Goal: Ask a question

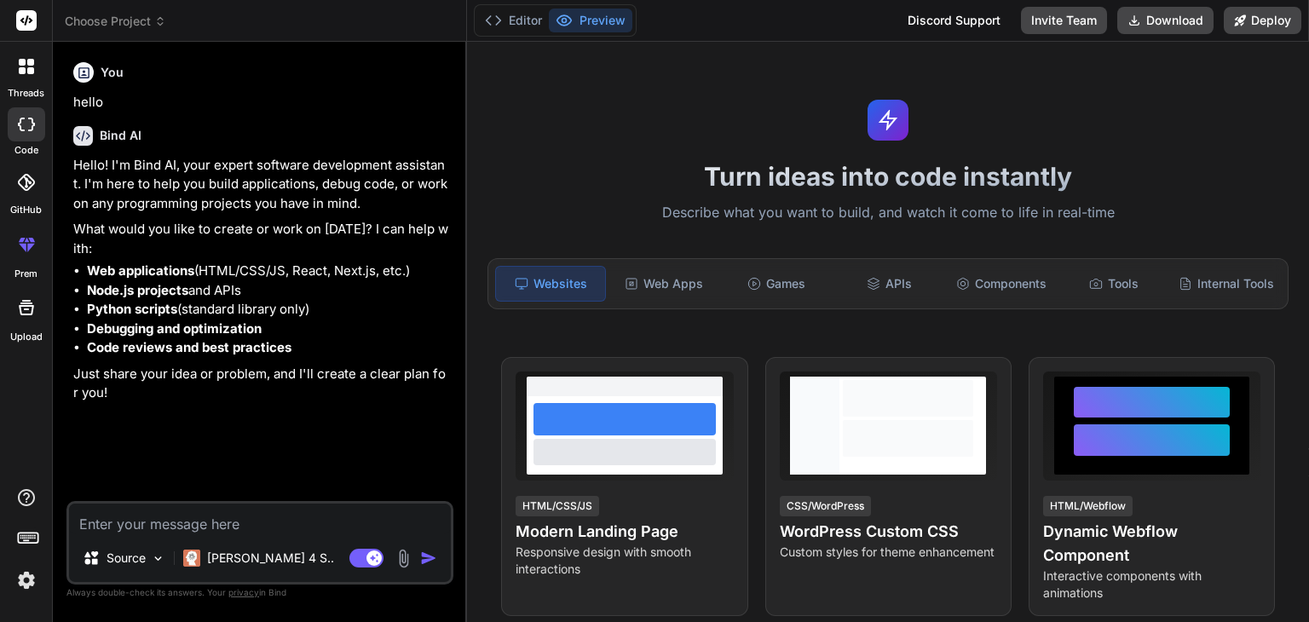
click at [313, 519] on textarea at bounding box center [260, 519] width 382 height 31
click at [267, 553] on p "[PERSON_NAME] 4 S.." at bounding box center [270, 558] width 127 height 17
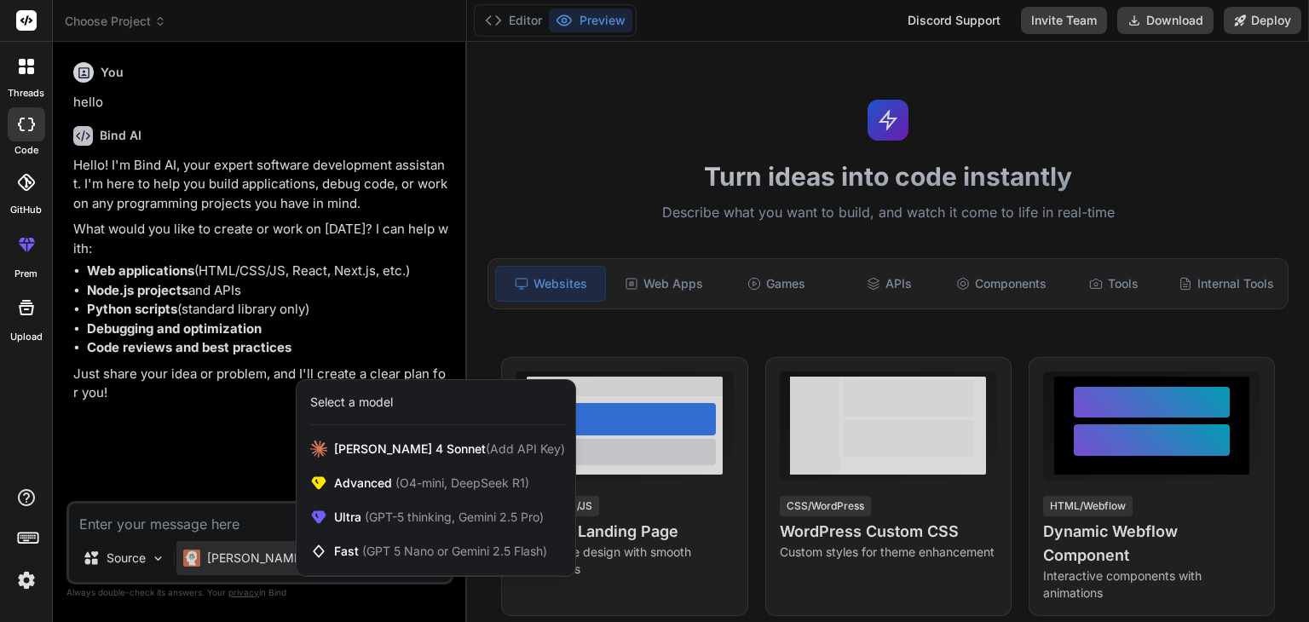
click at [194, 434] on div at bounding box center [654, 311] width 1309 height 622
type textarea "x"
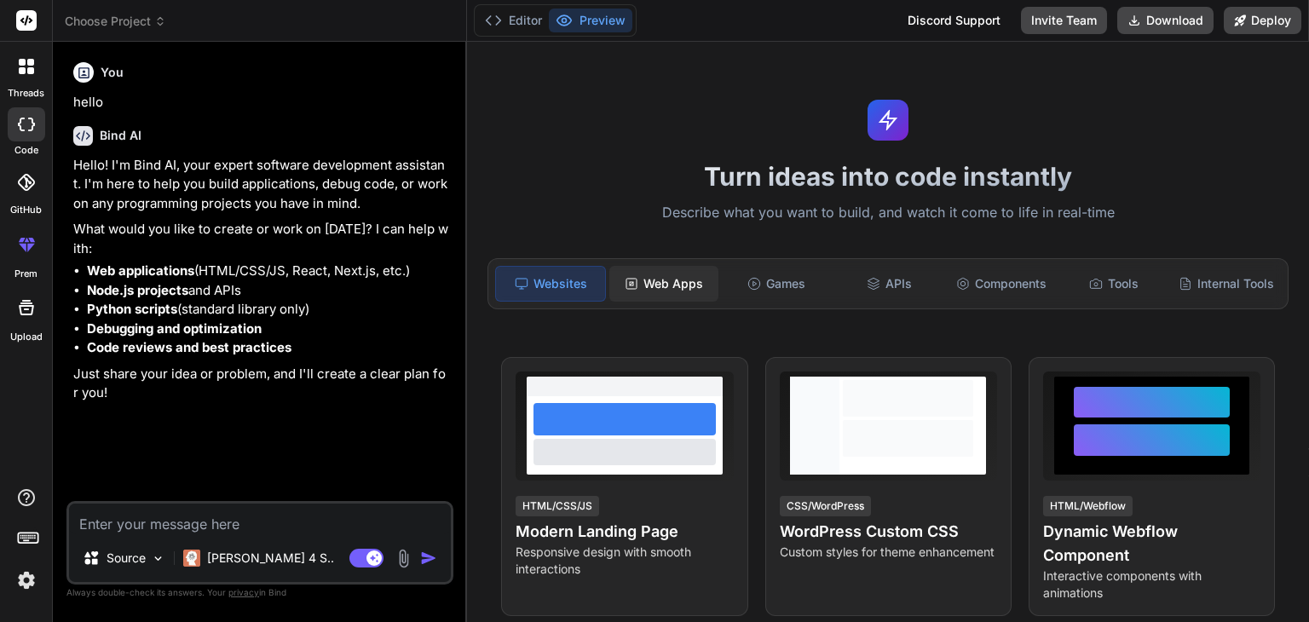
click at [645, 287] on div "Web Apps" at bounding box center [663, 284] width 109 height 36
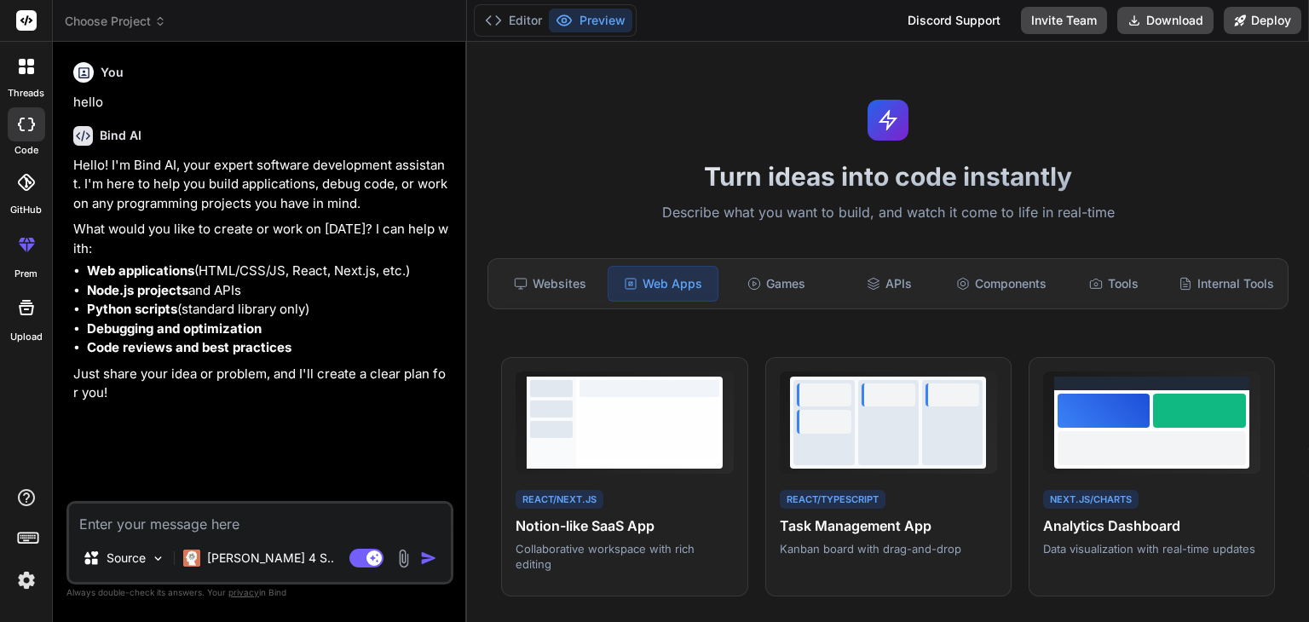
click at [275, 513] on textarea at bounding box center [260, 519] width 382 height 31
paste textarea "Loremip Dolorsita Consect Adipisc Elitseddo EI 81117 Tempori Utlaboree Dolor MA…"
type textarea "Loremip Dolorsita Consect Adipisc Elitseddo EI 81117 Tempori Utlaboree Dolor MA…"
type textarea "x"
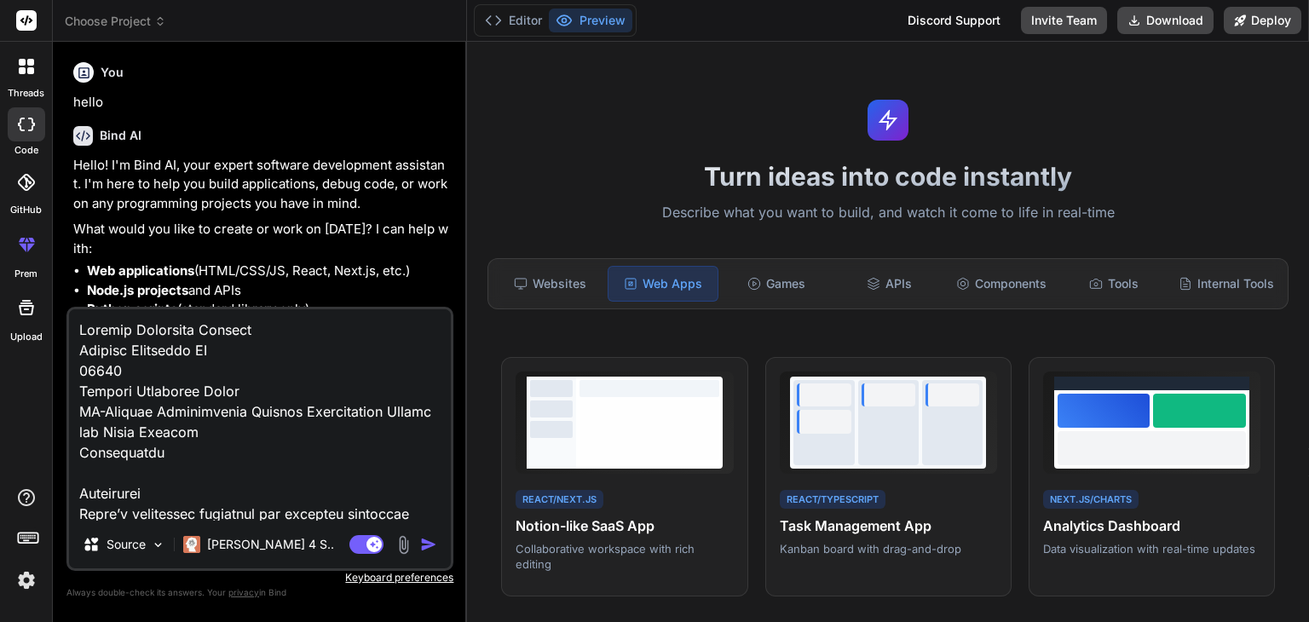
scroll to position [1310, 0]
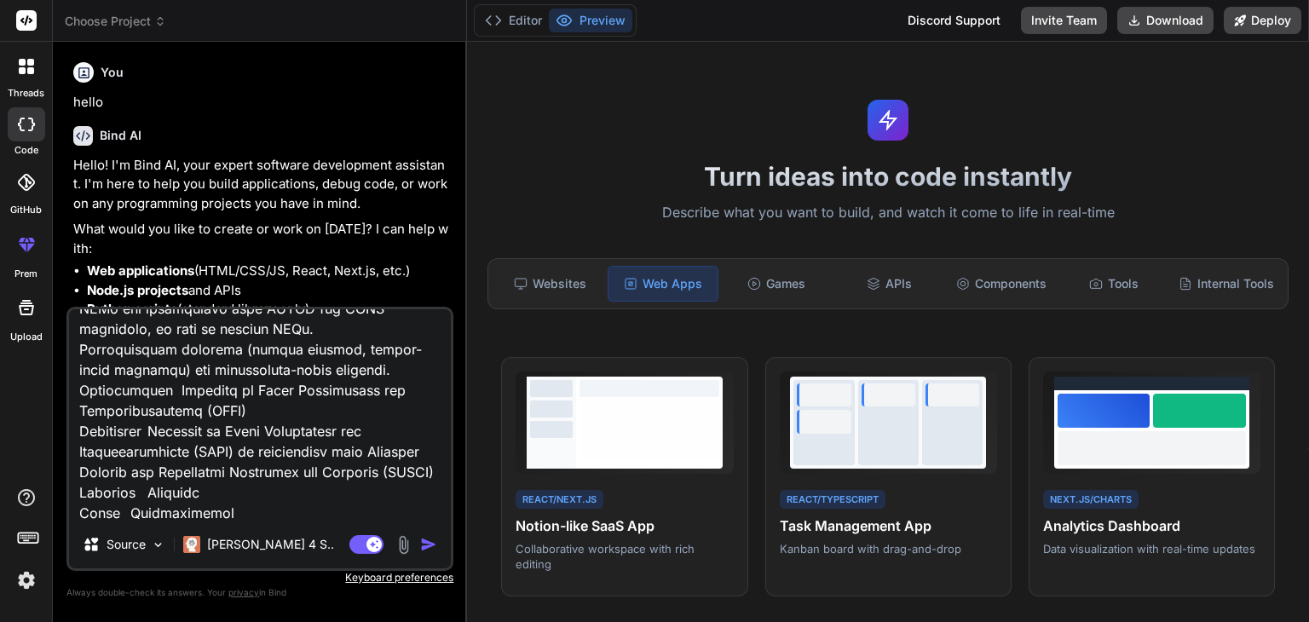
type textarea "Loremip Dolorsita Consect Adipisc Elitseddo EI 81117 Tempori Utlaboree Dolor MA…"
click at [431, 551] on img "button" at bounding box center [428, 544] width 17 height 17
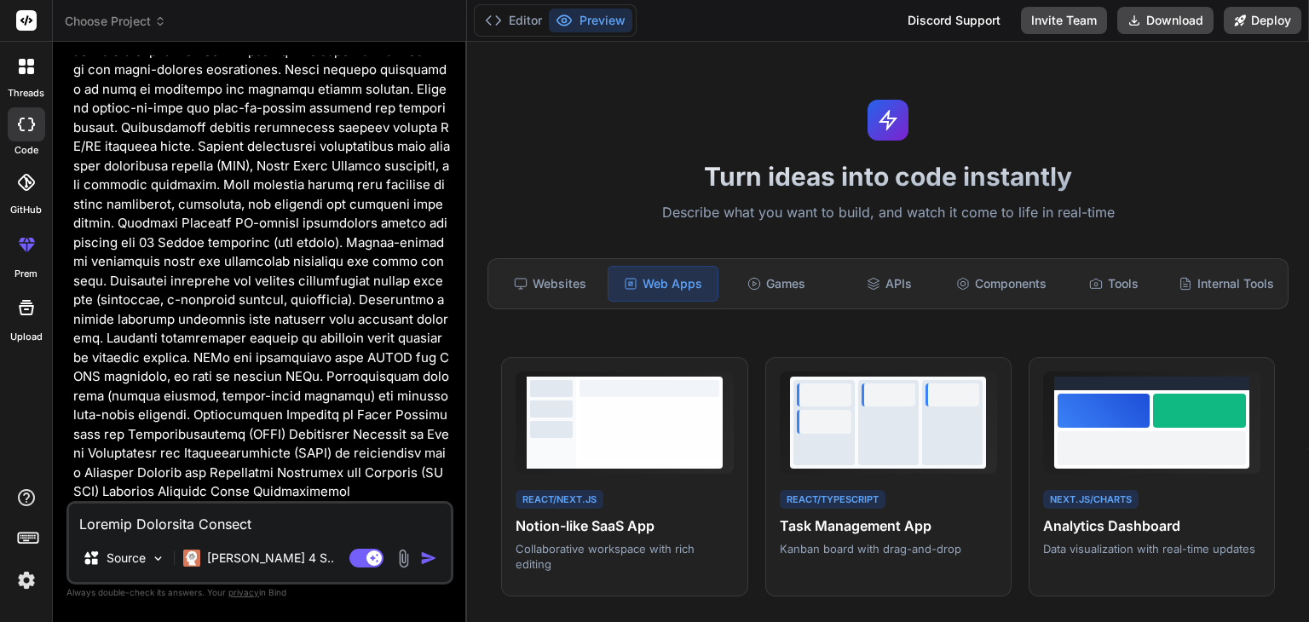
scroll to position [905, 0]
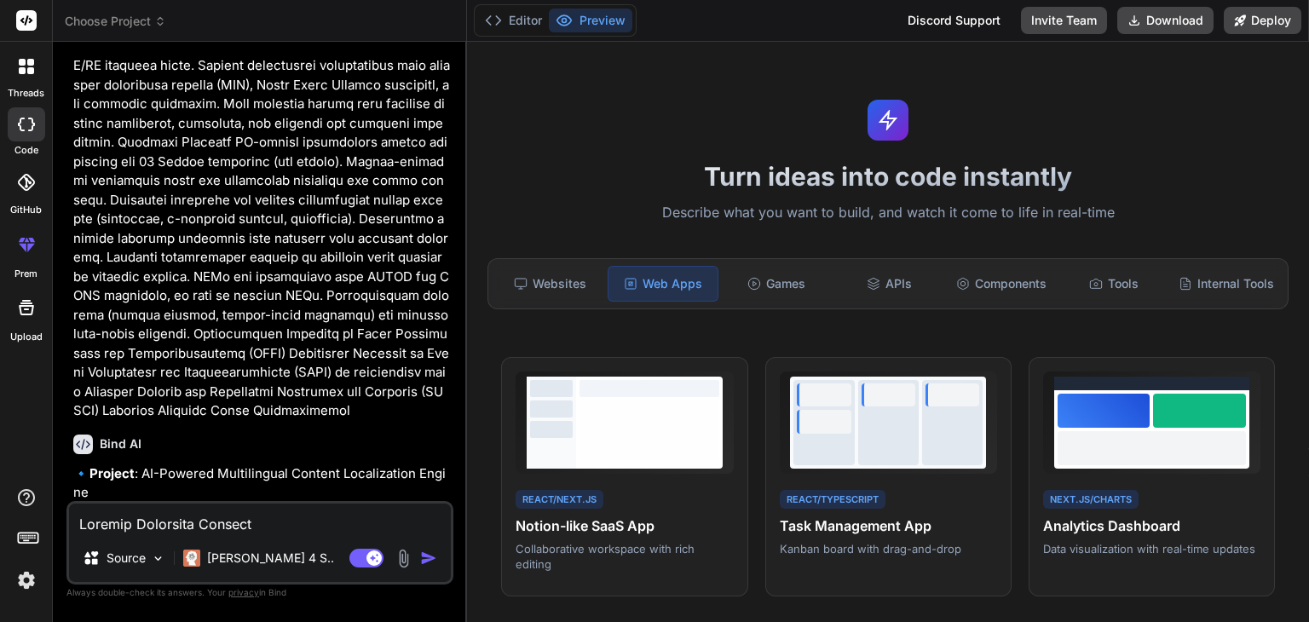
type textarea "x"
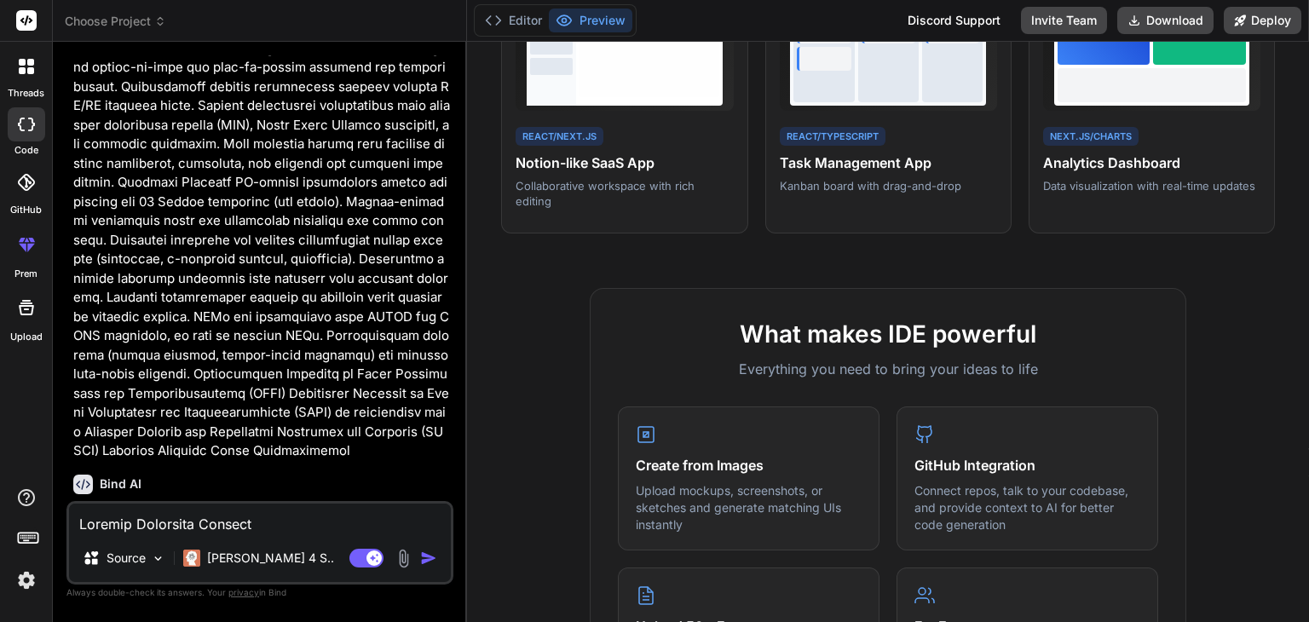
scroll to position [0, 0]
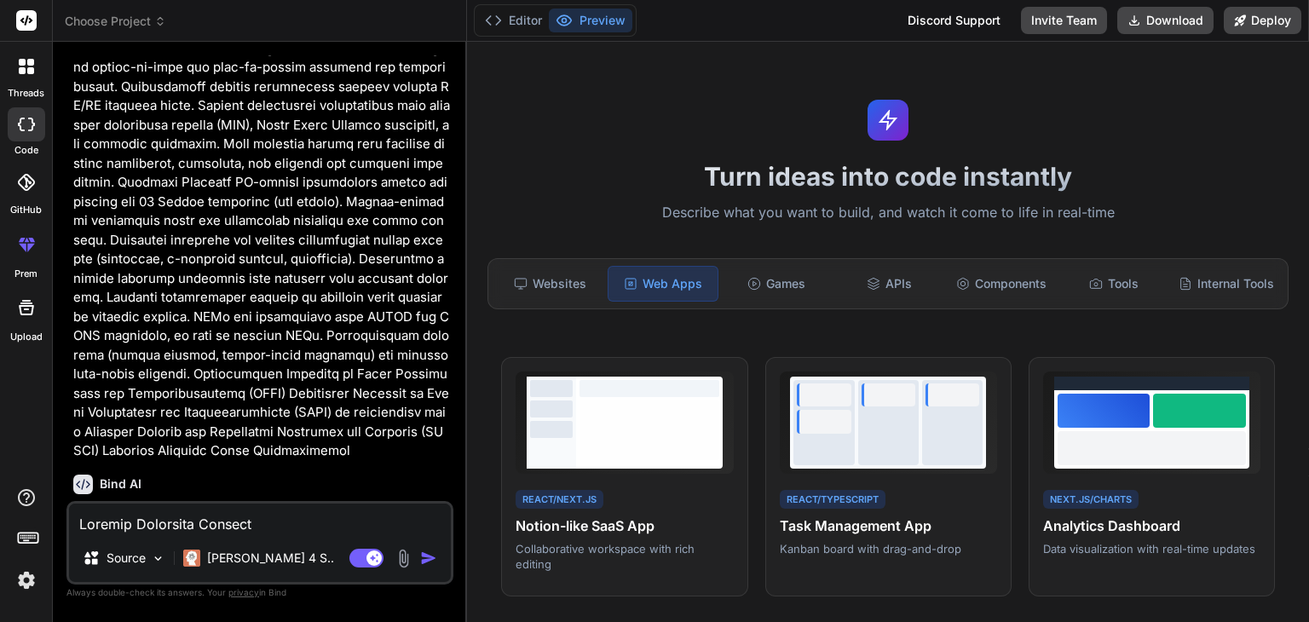
click at [965, 19] on div "Discord Support" at bounding box center [953, 20] width 113 height 27
click at [537, 15] on button "Editor" at bounding box center [513, 21] width 71 height 24
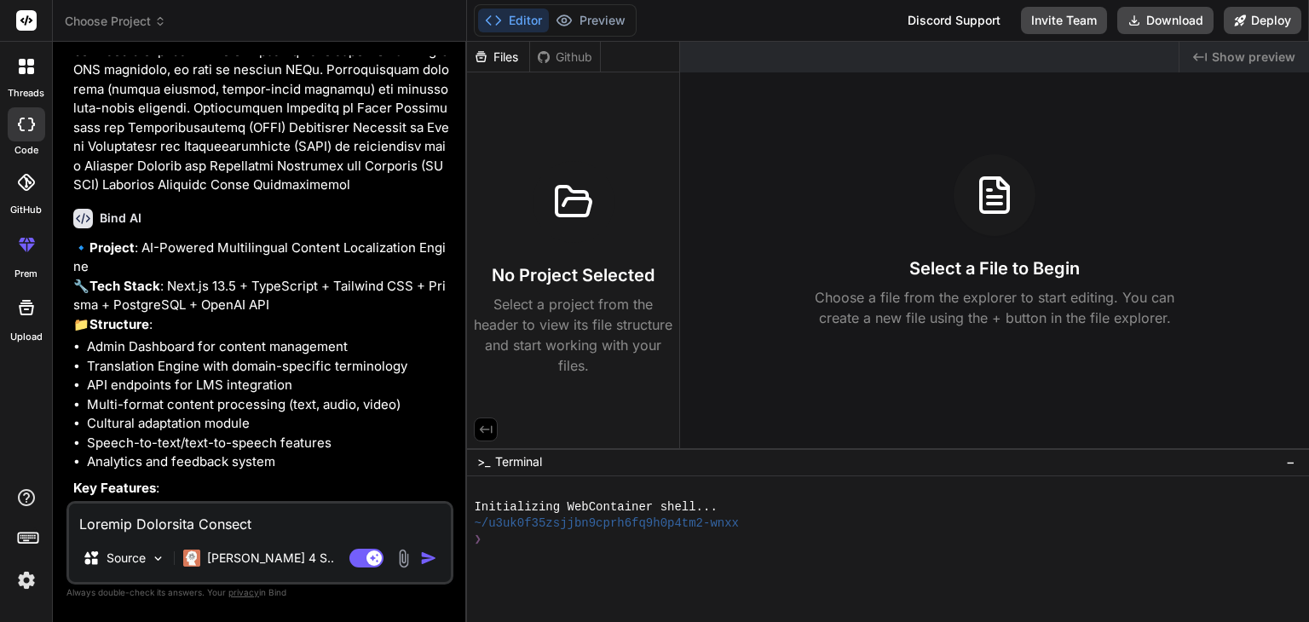
scroll to position [1457, 0]
